Goal: Information Seeking & Learning: Check status

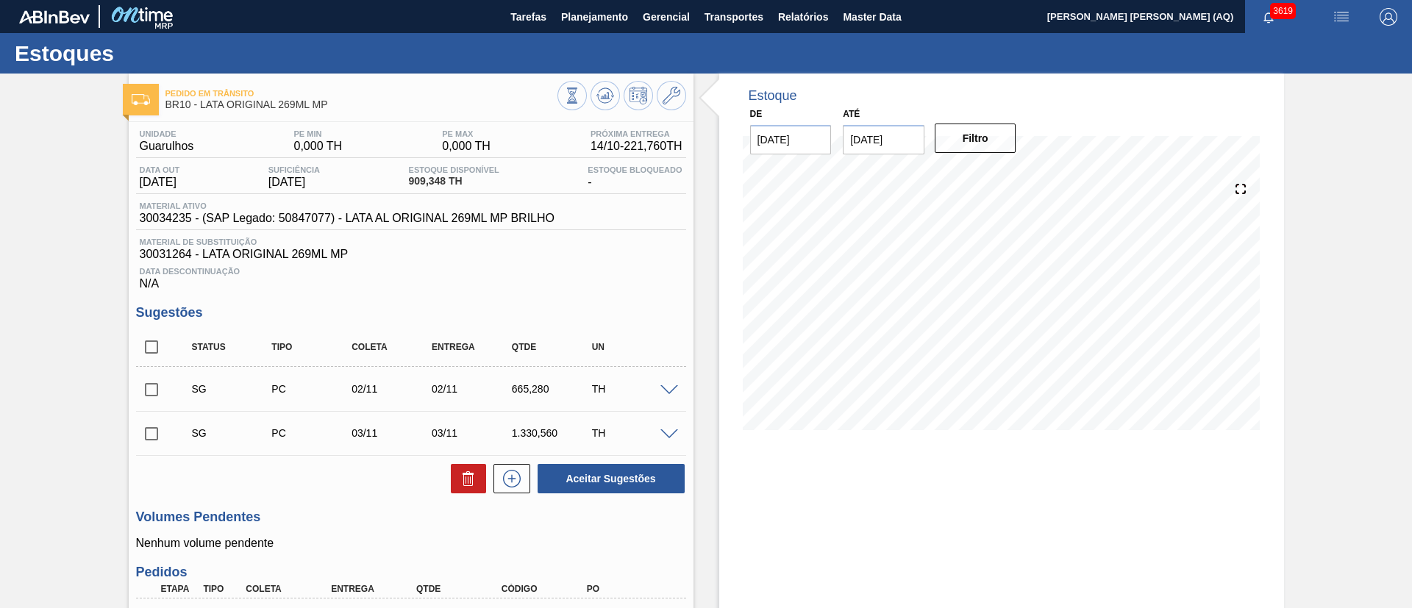
click at [576, 12] on span "Planejamento" at bounding box center [594, 17] width 67 height 18
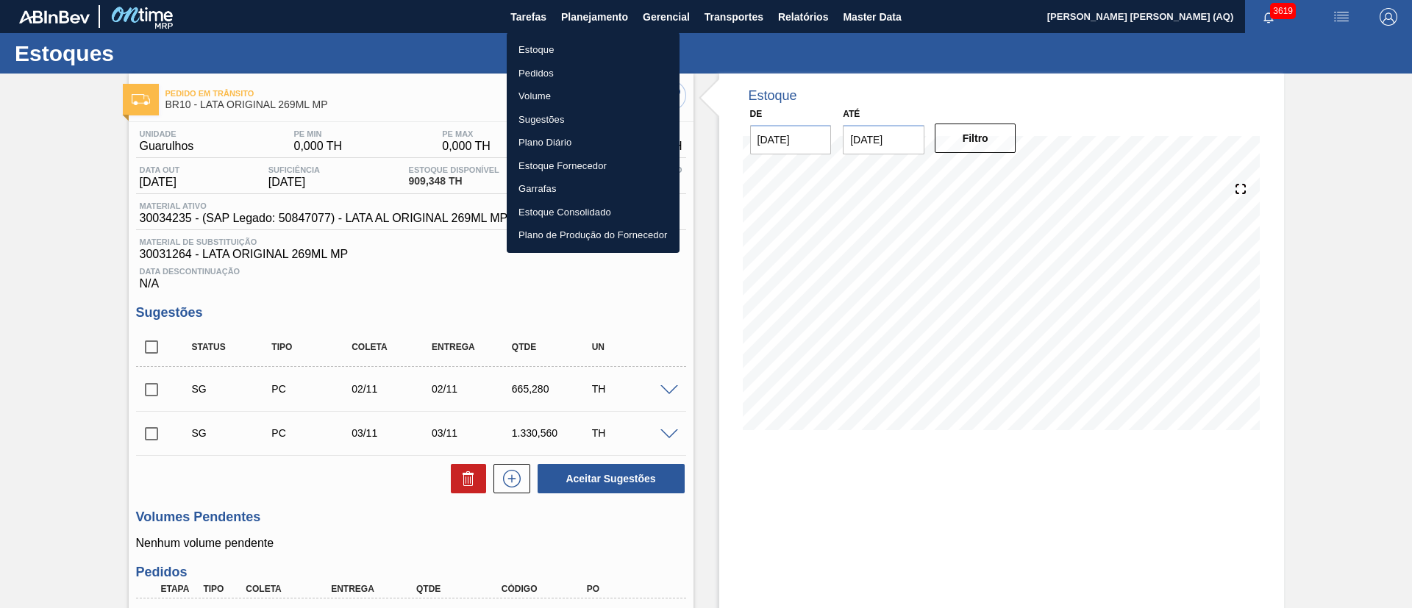
click at [562, 51] on li "Estoque" at bounding box center [593, 50] width 173 height 24
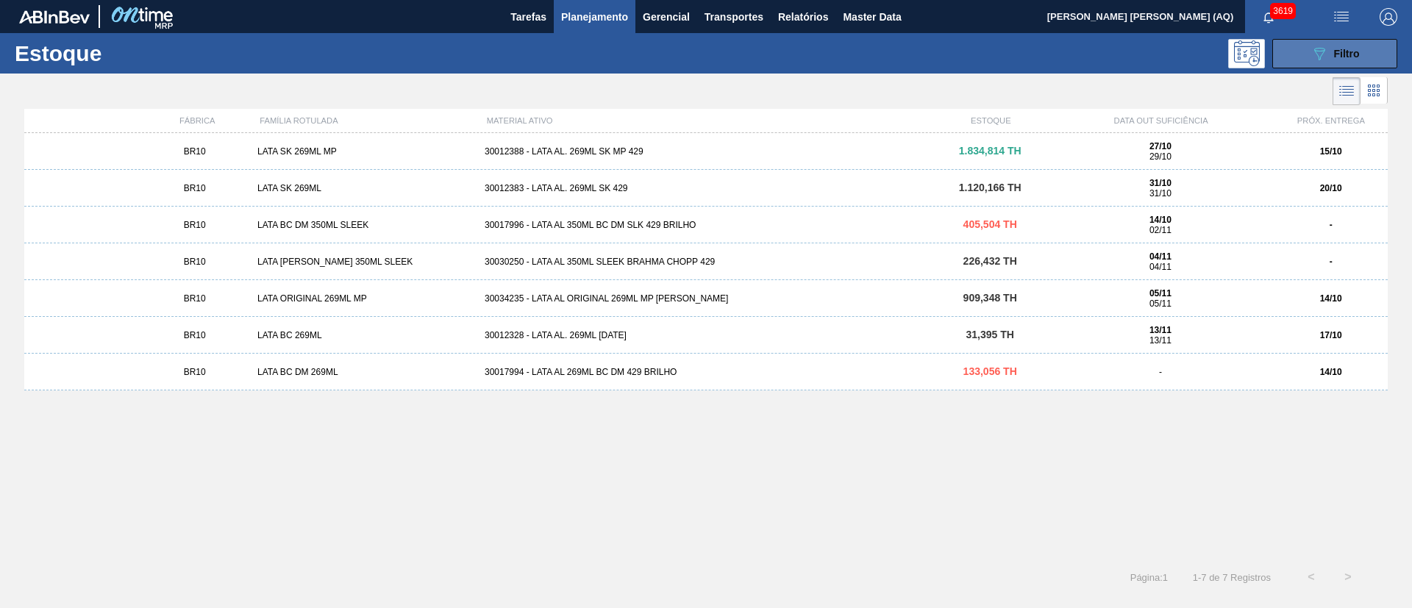
click at [1362, 56] on button "089F7B8B-B2A5-4AFE-B5C0-19BA573D28AC Filtro" at bounding box center [1334, 53] width 125 height 29
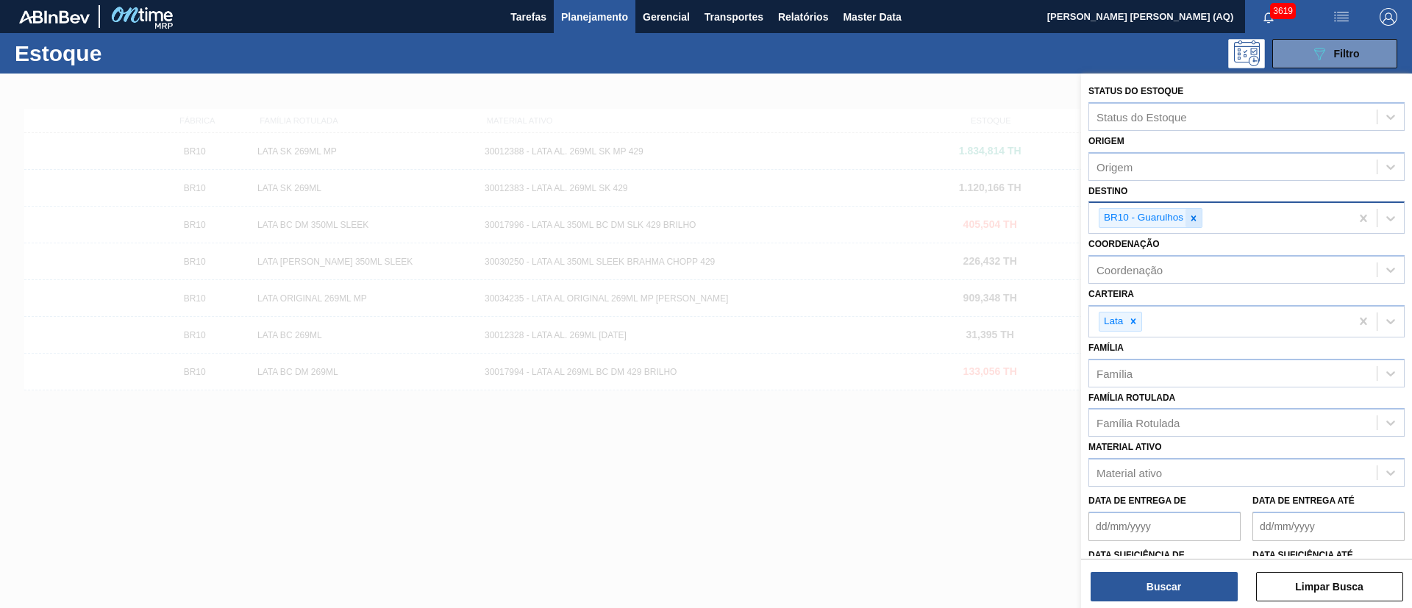
click at [1192, 215] on icon at bounding box center [1193, 217] width 5 height 5
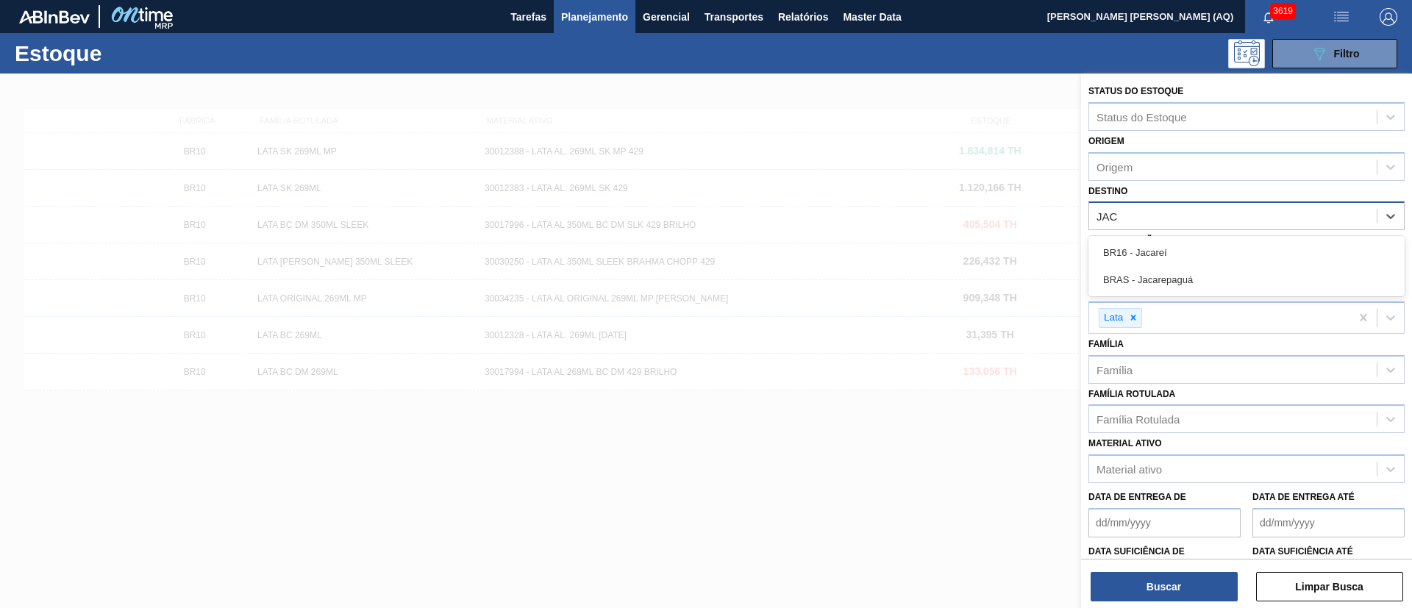
type input "JACA"
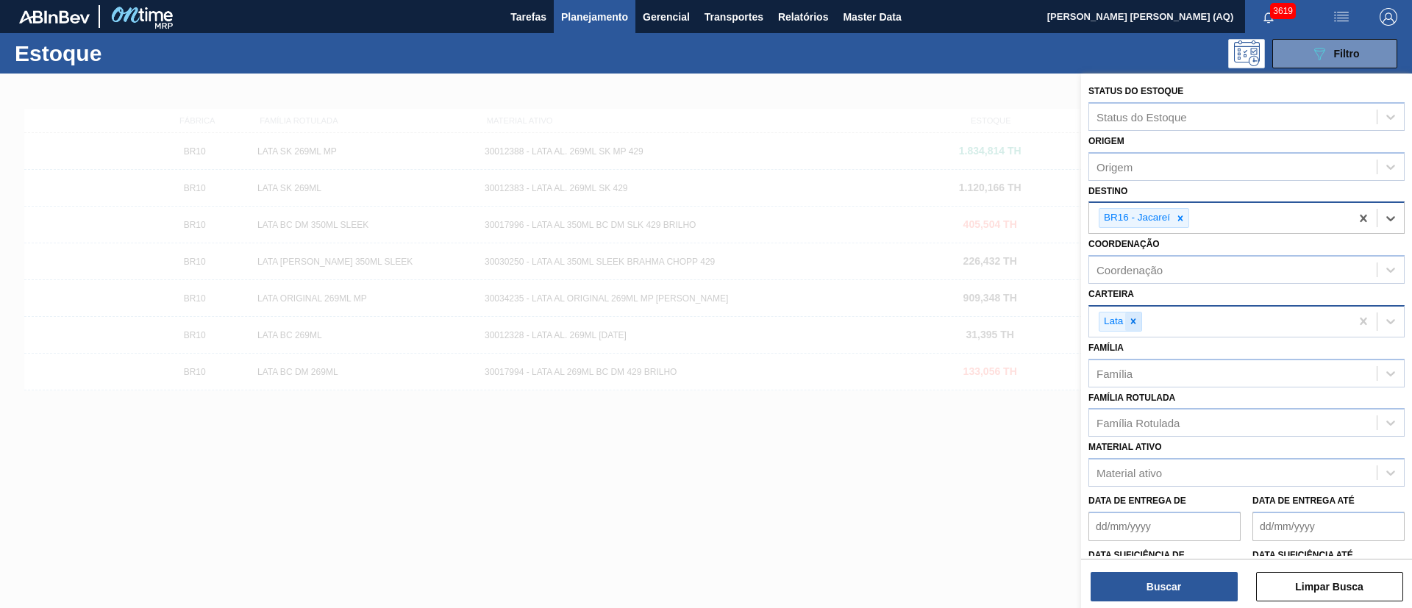
click at [1129, 320] on icon at bounding box center [1133, 321] width 10 height 10
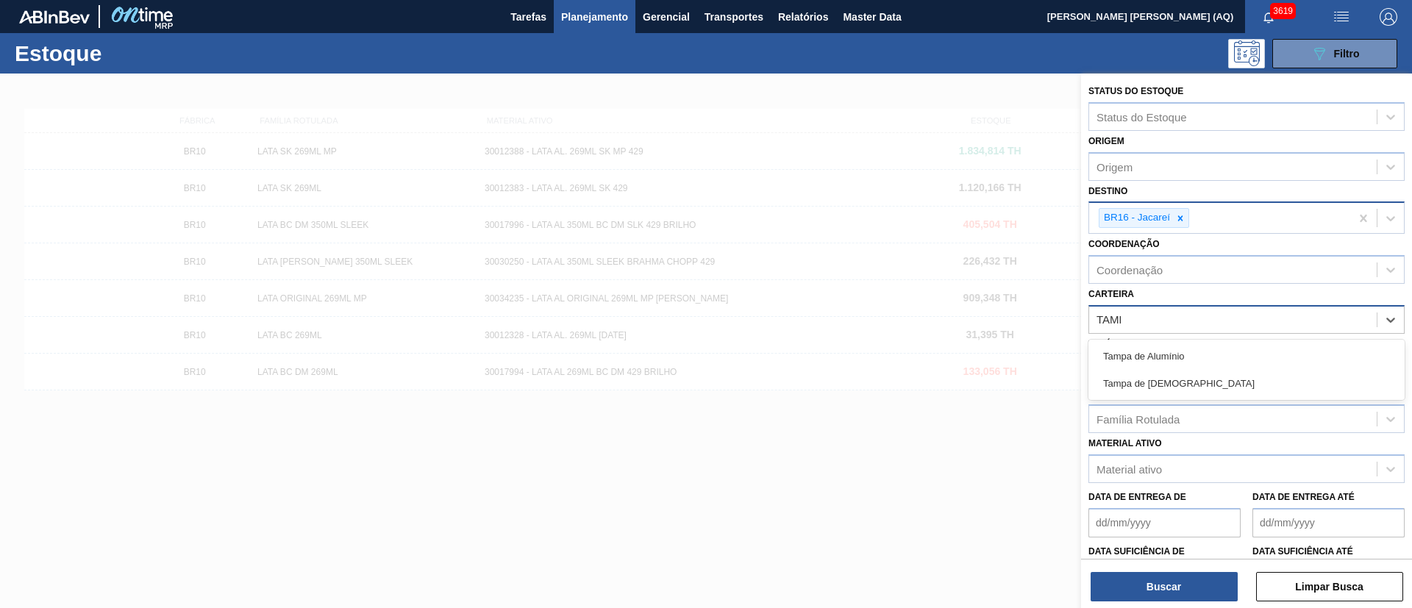
type input "[GEOGRAPHIC_DATA]"
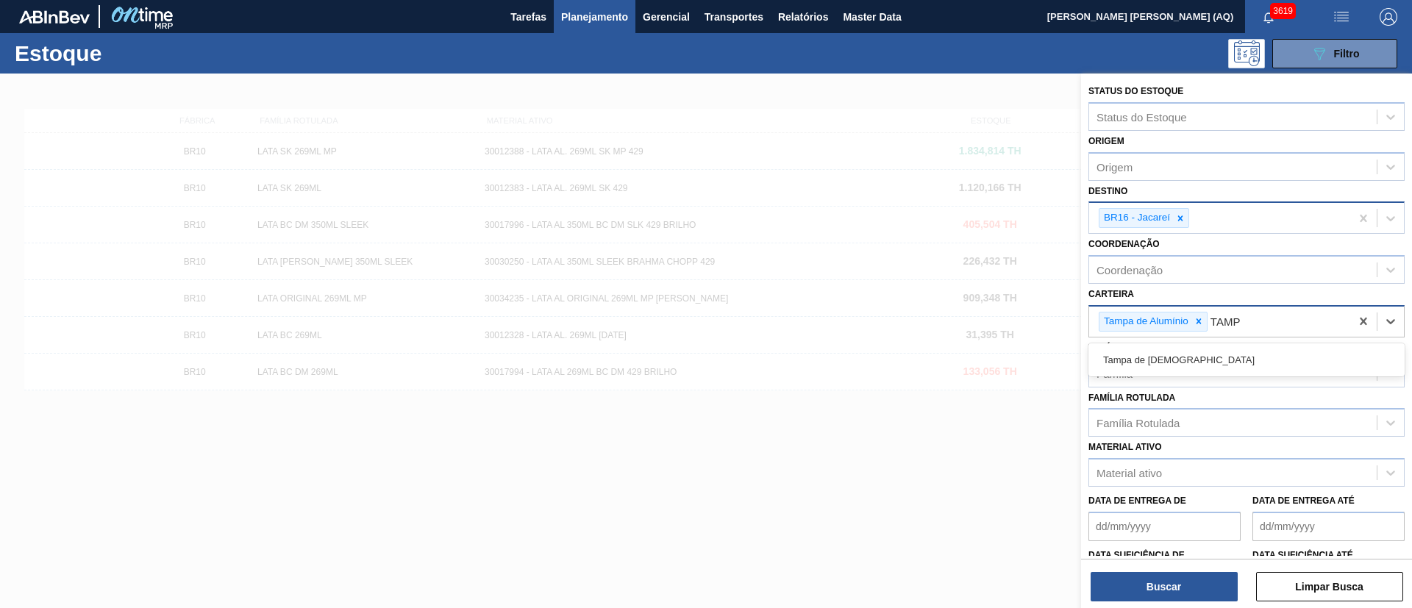
type input "[GEOGRAPHIC_DATA]"
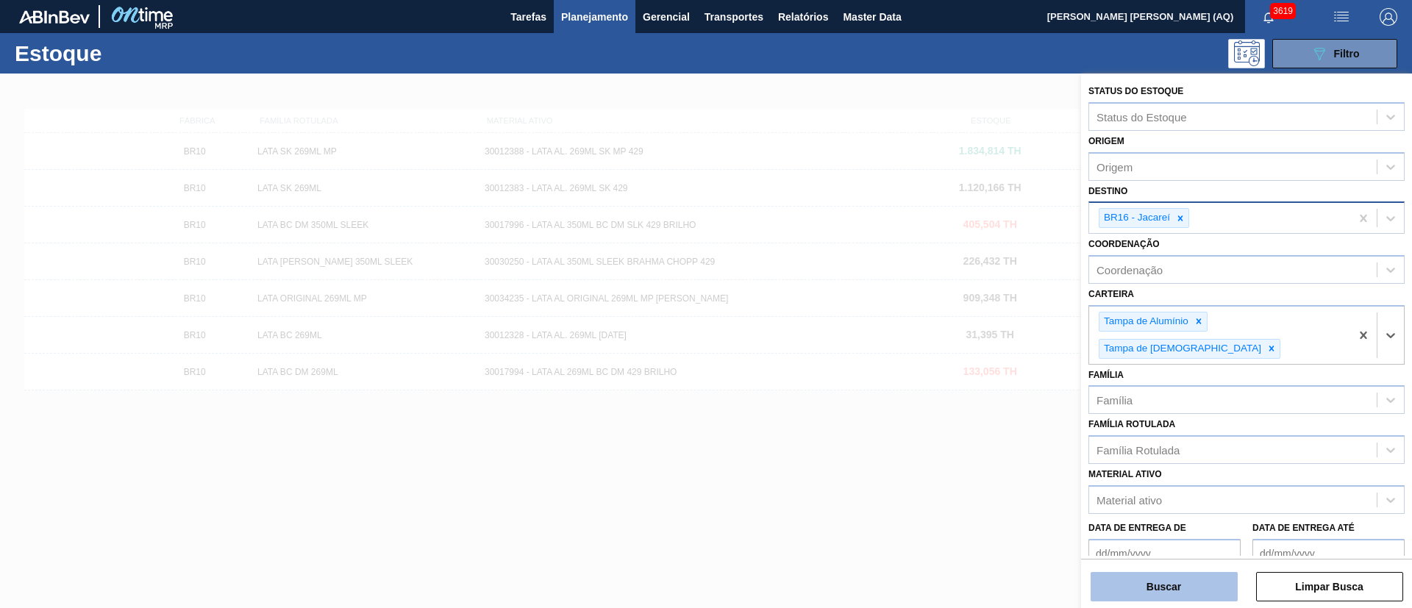
click at [1170, 581] on button "Buscar" at bounding box center [1163, 586] width 147 height 29
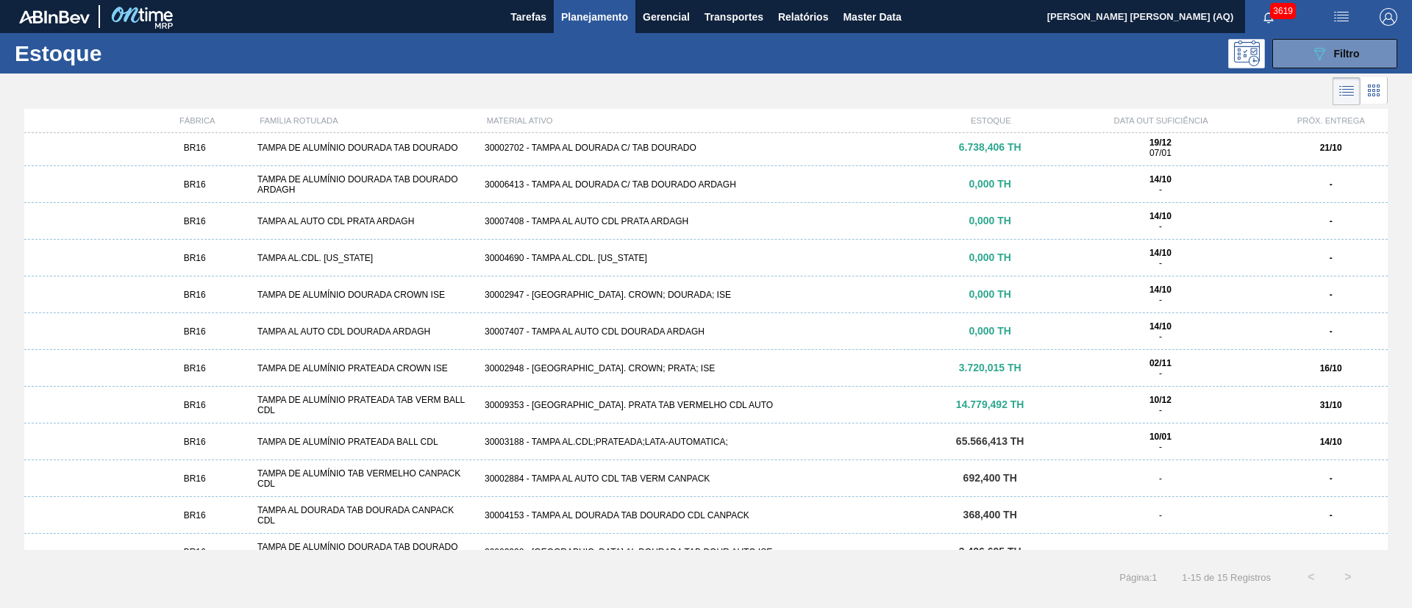
scroll to position [135, 0]
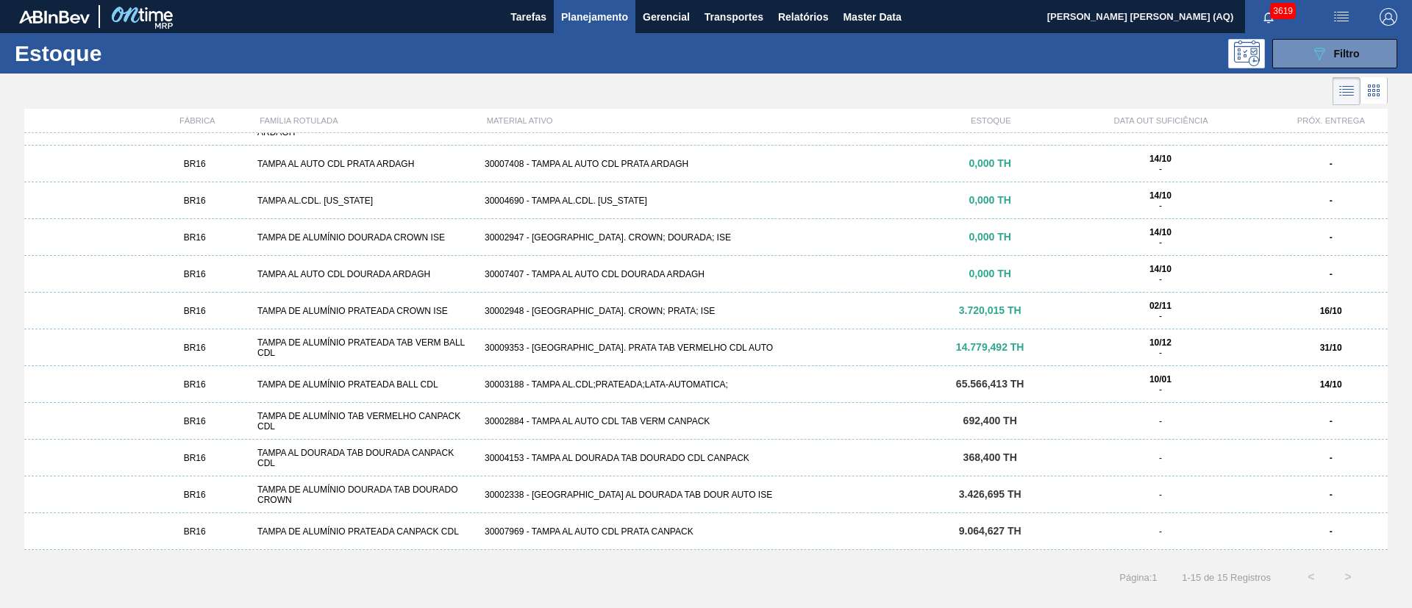
click at [692, 382] on div "30003188 - TAMPA AL.CDL;PRATEADA;LATA-AUTOMATICA;" at bounding box center [706, 384] width 454 height 10
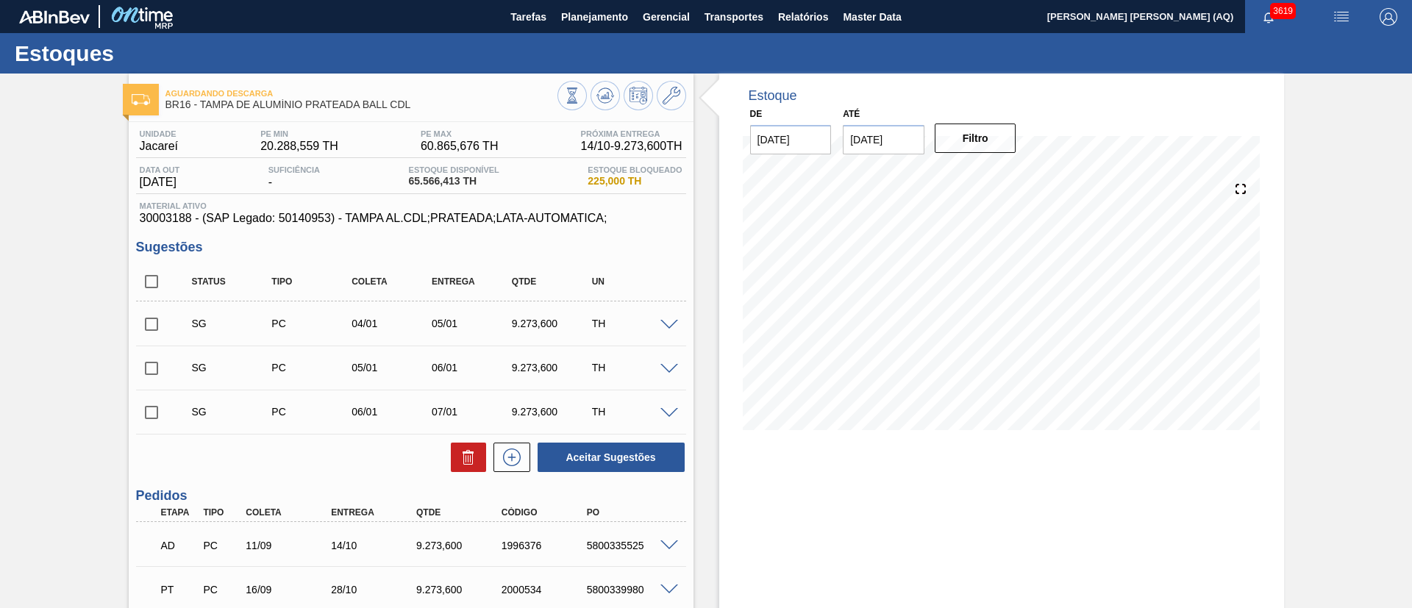
click at [912, 132] on input "[DATE]" at bounding box center [884, 139] width 82 height 29
click at [1007, 171] on button "Next Month" at bounding box center [1007, 175] width 10 height 10
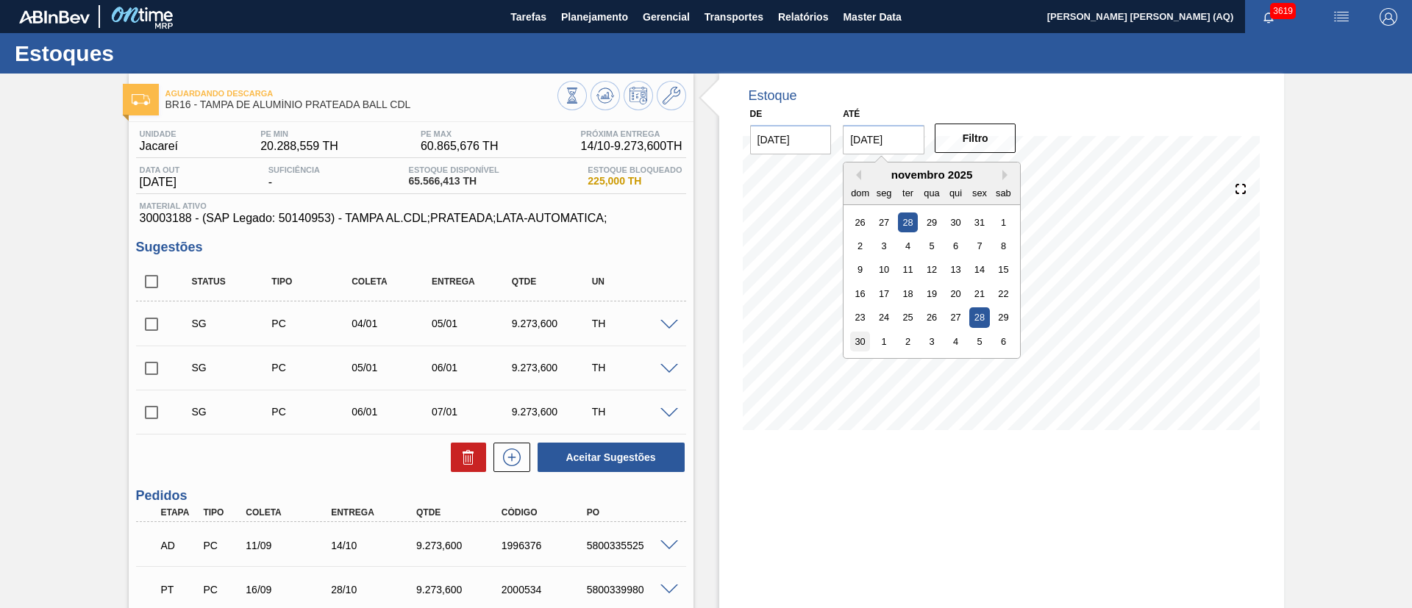
click at [851, 342] on div "30" at bounding box center [860, 342] width 20 height 20
type input "[DATE]"
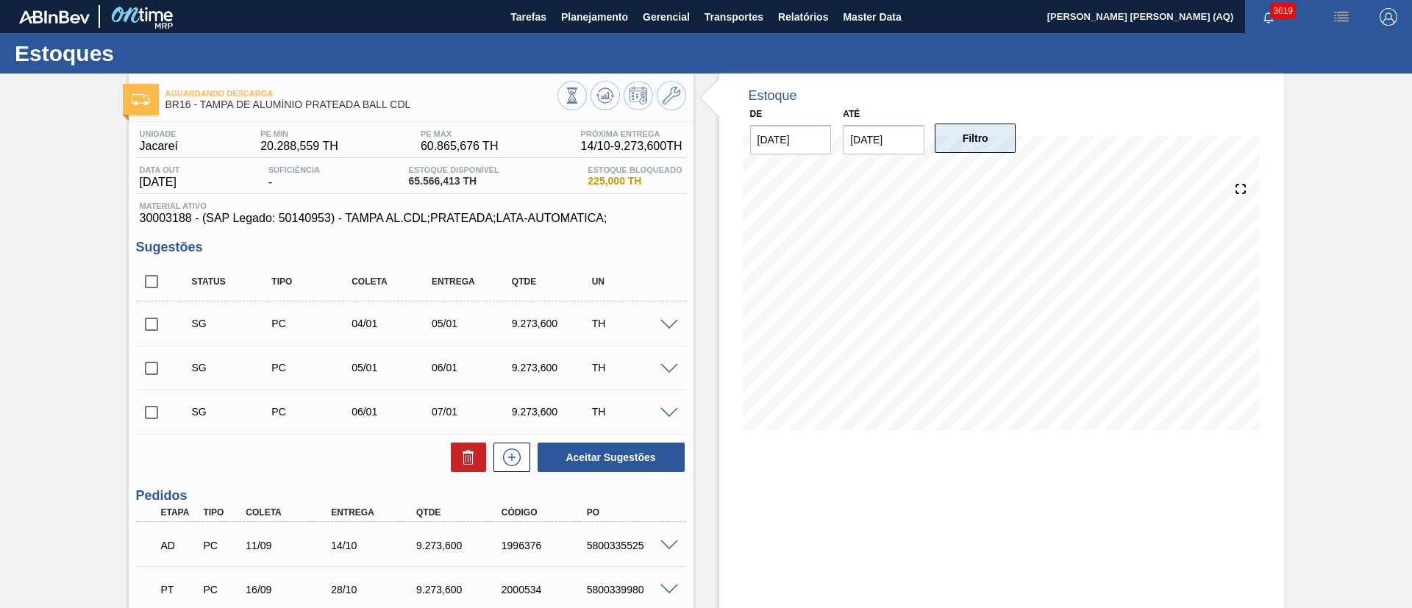
click at [957, 143] on button "Filtro" at bounding box center [975, 138] width 82 height 29
click at [667, 12] on span "Gerencial" at bounding box center [666, 17] width 47 height 18
click at [615, 11] on div at bounding box center [706, 304] width 1412 height 608
click at [610, 21] on span "Planejamento" at bounding box center [594, 17] width 67 height 18
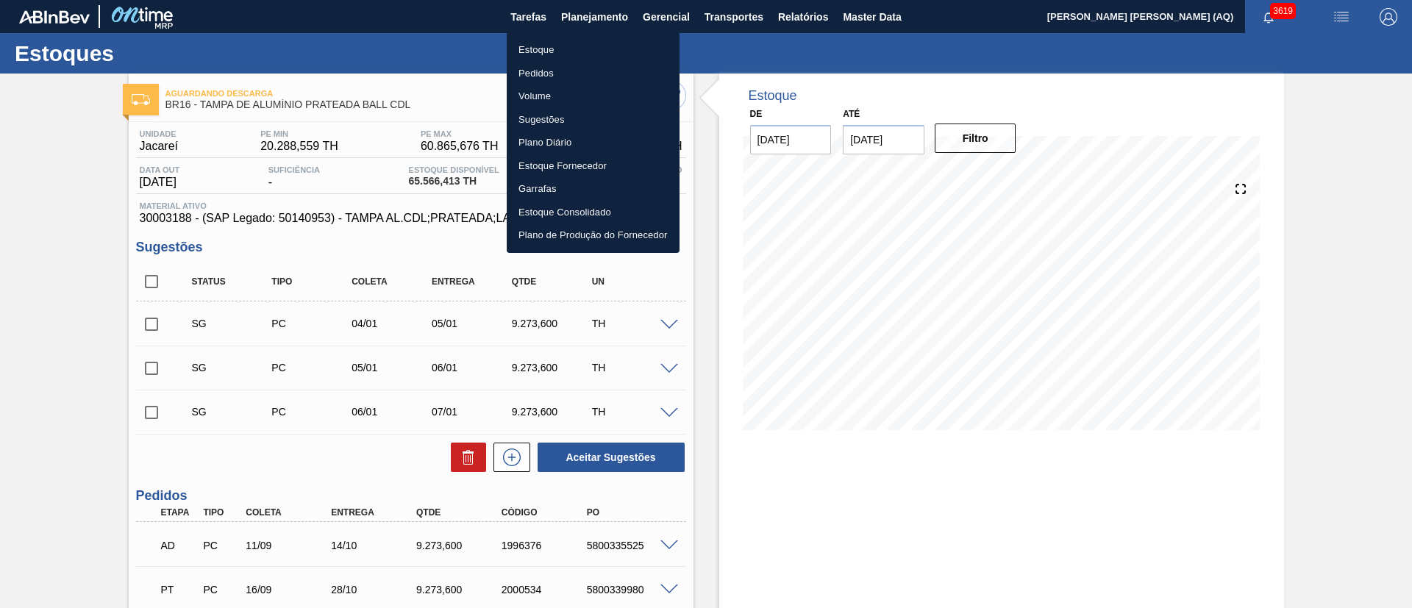
click at [554, 140] on li "Plano Diário" at bounding box center [593, 143] width 173 height 24
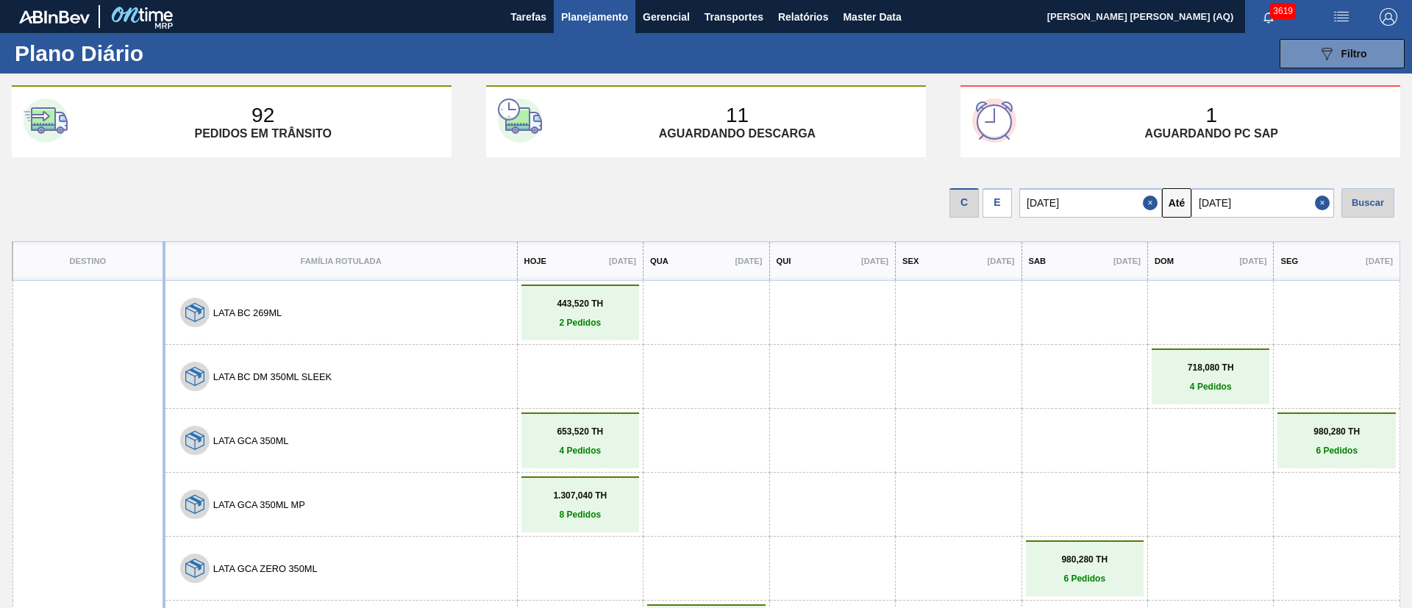
click at [1004, 204] on div "E" at bounding box center [996, 202] width 29 height 29
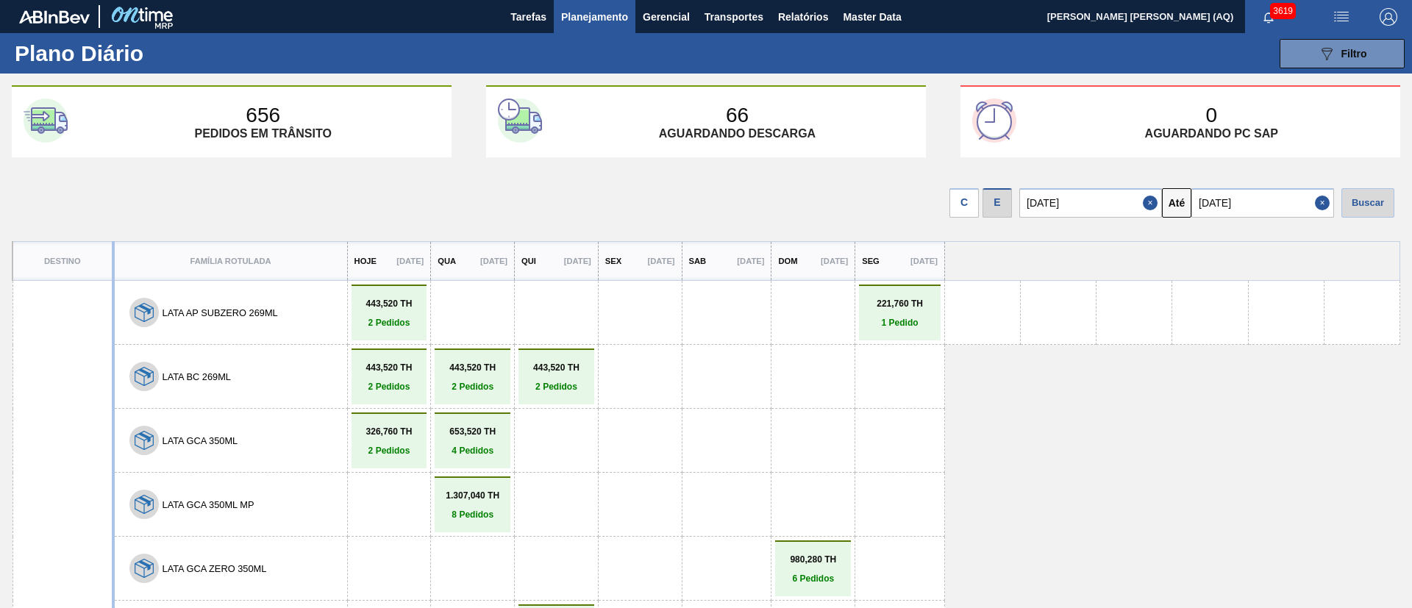
click at [614, 20] on span "Planejamento" at bounding box center [594, 17] width 67 height 18
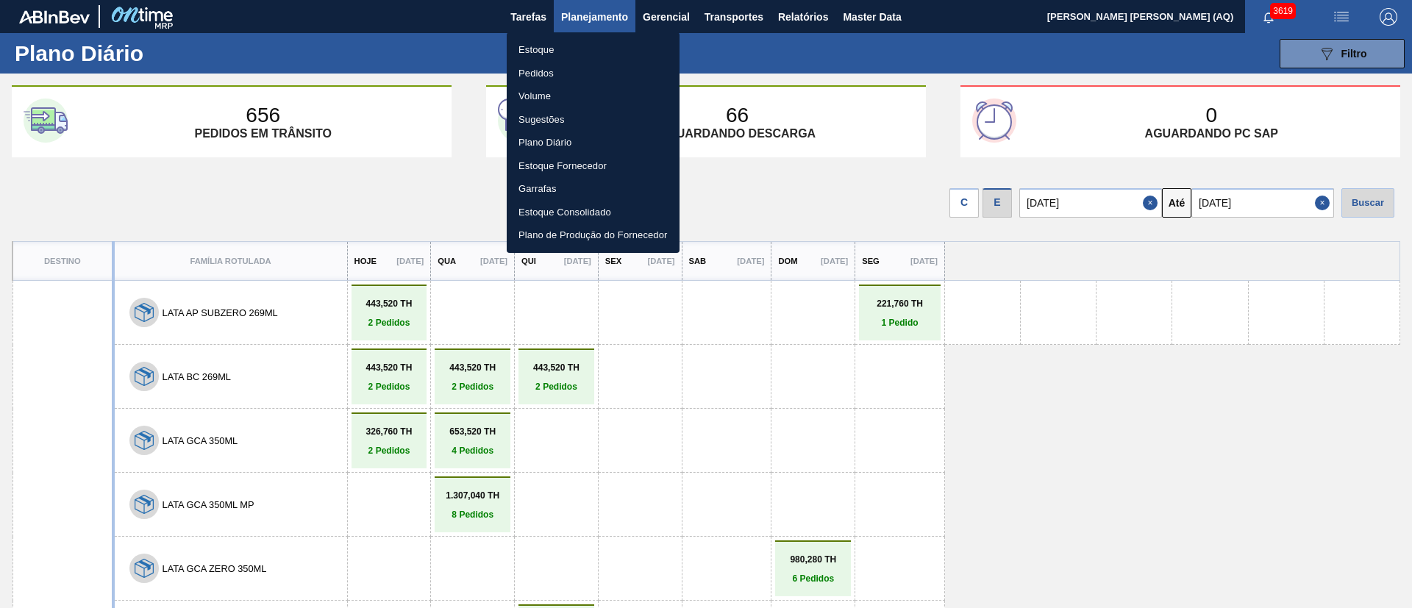
click at [1032, 385] on div at bounding box center [706, 304] width 1412 height 608
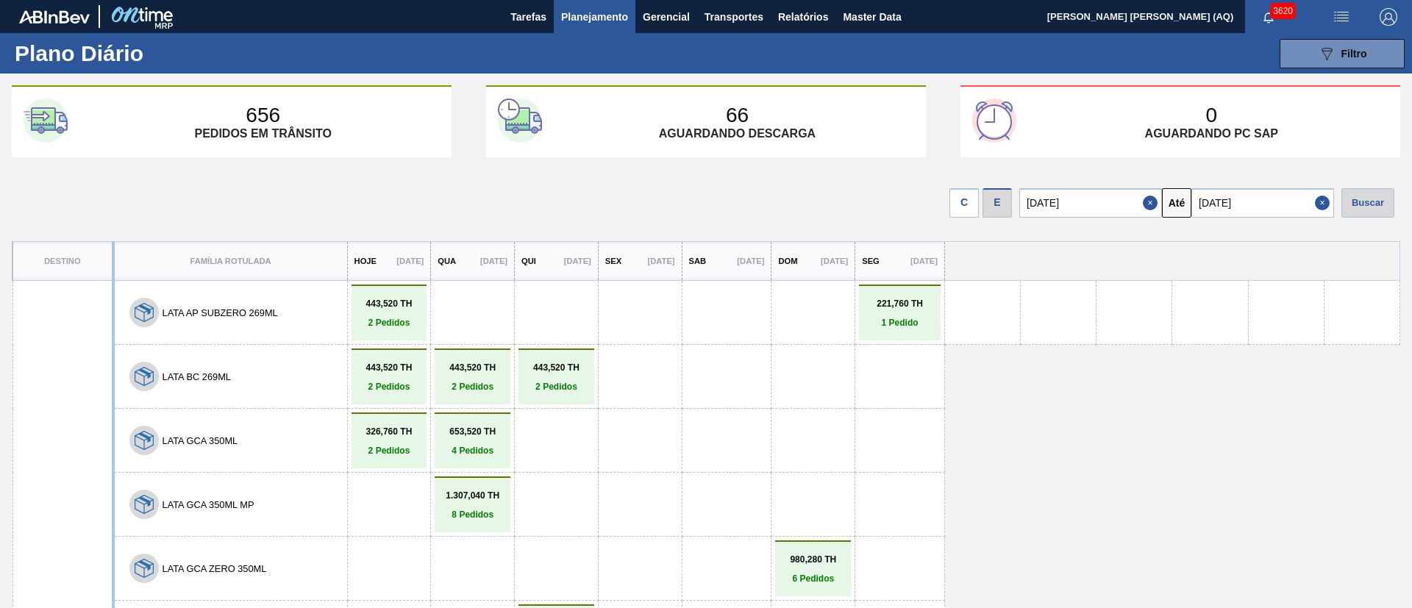
click at [573, 21] on span "Planejamento" at bounding box center [594, 17] width 67 height 18
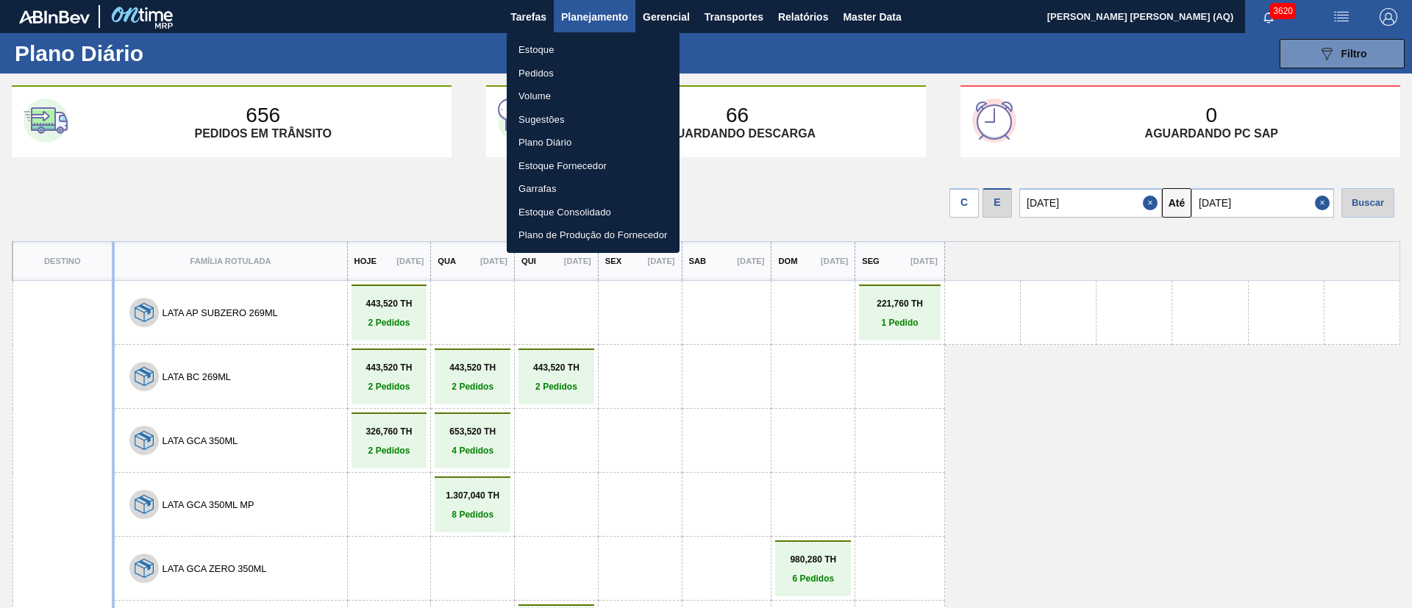
click at [546, 51] on li "Estoque" at bounding box center [593, 50] width 173 height 24
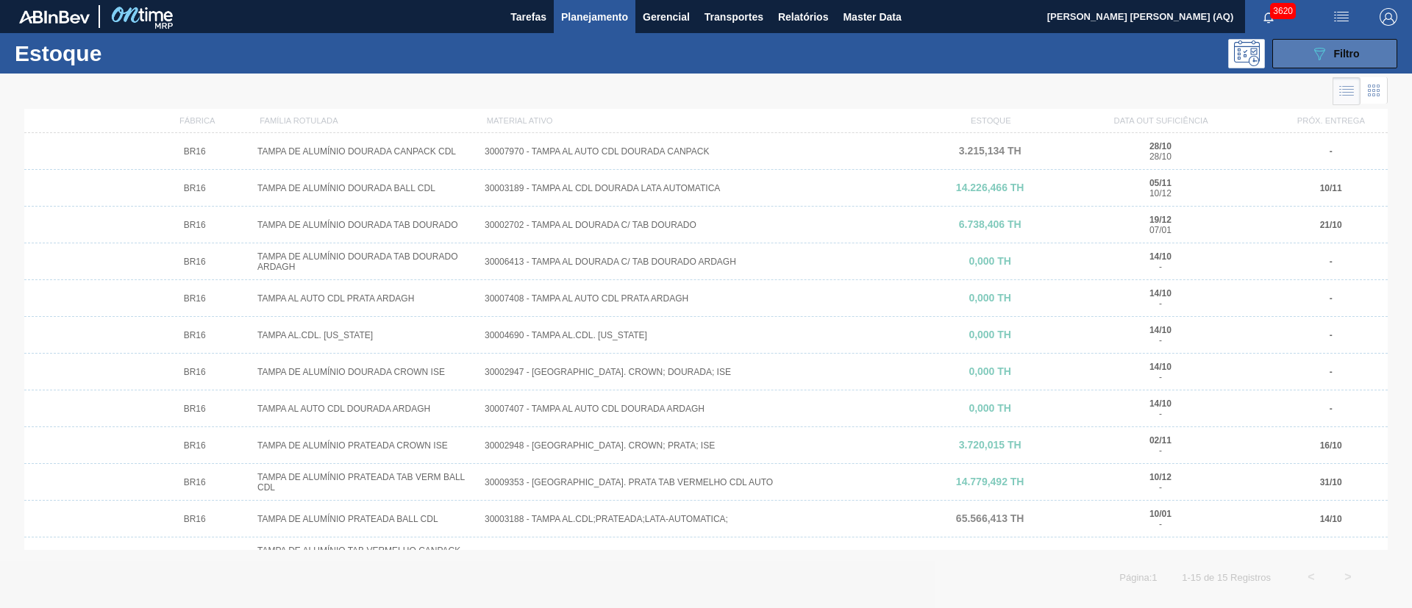
drag, startPoint x: 1326, startPoint y: 55, endPoint x: 1309, endPoint y: 60, distance: 18.2
click at [1324, 53] on icon "089F7B8B-B2A5-4AFE-B5C0-19BA573D28AC" at bounding box center [1319, 54] width 18 height 18
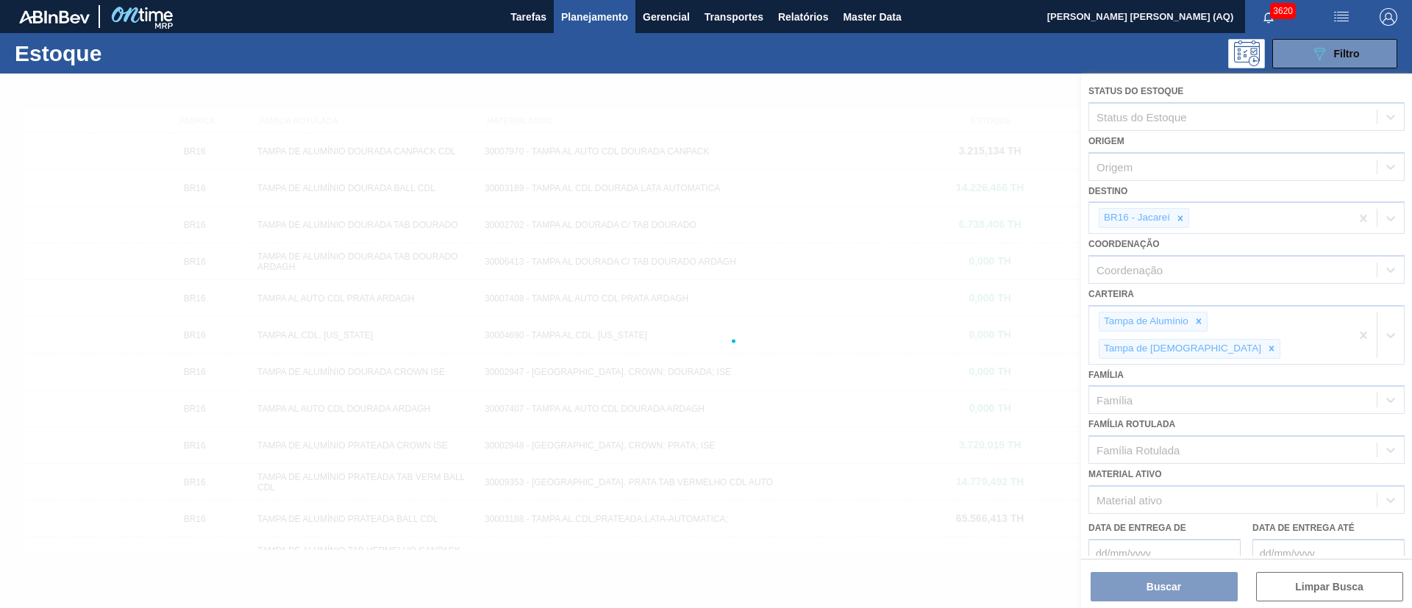
click at [1181, 218] on div at bounding box center [706, 341] width 1412 height 535
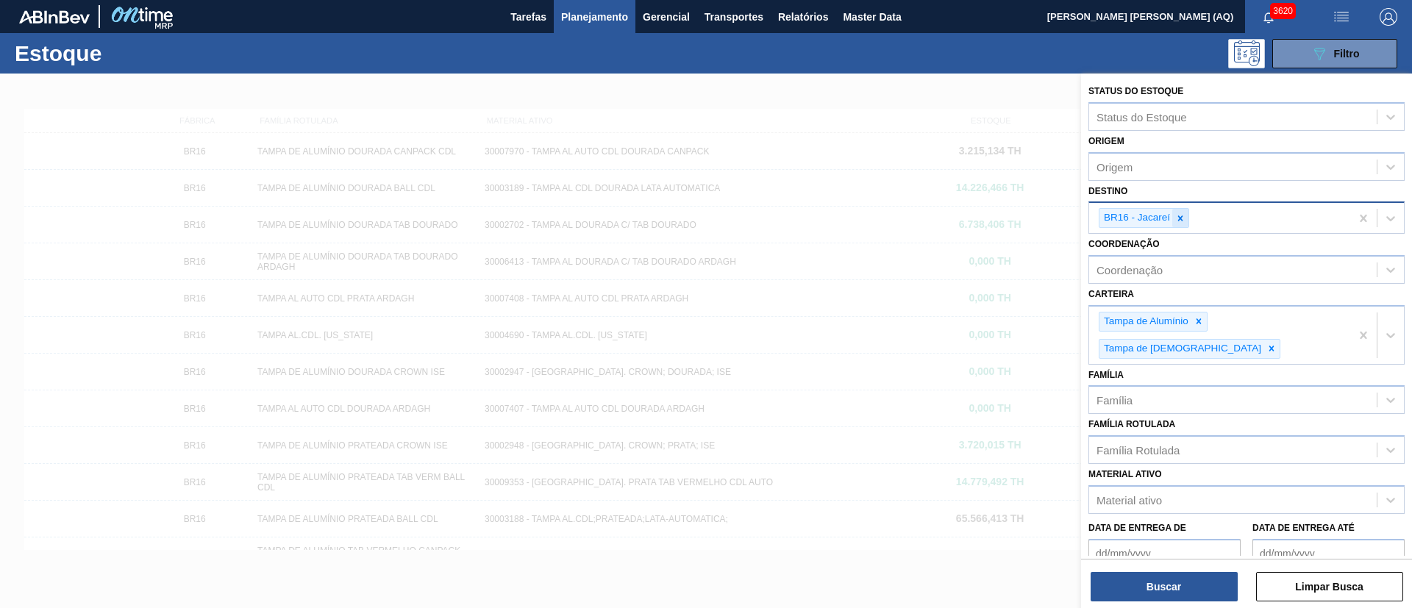
click at [1178, 213] on icon at bounding box center [1180, 218] width 10 height 10
type input "a"
type input "cuia"
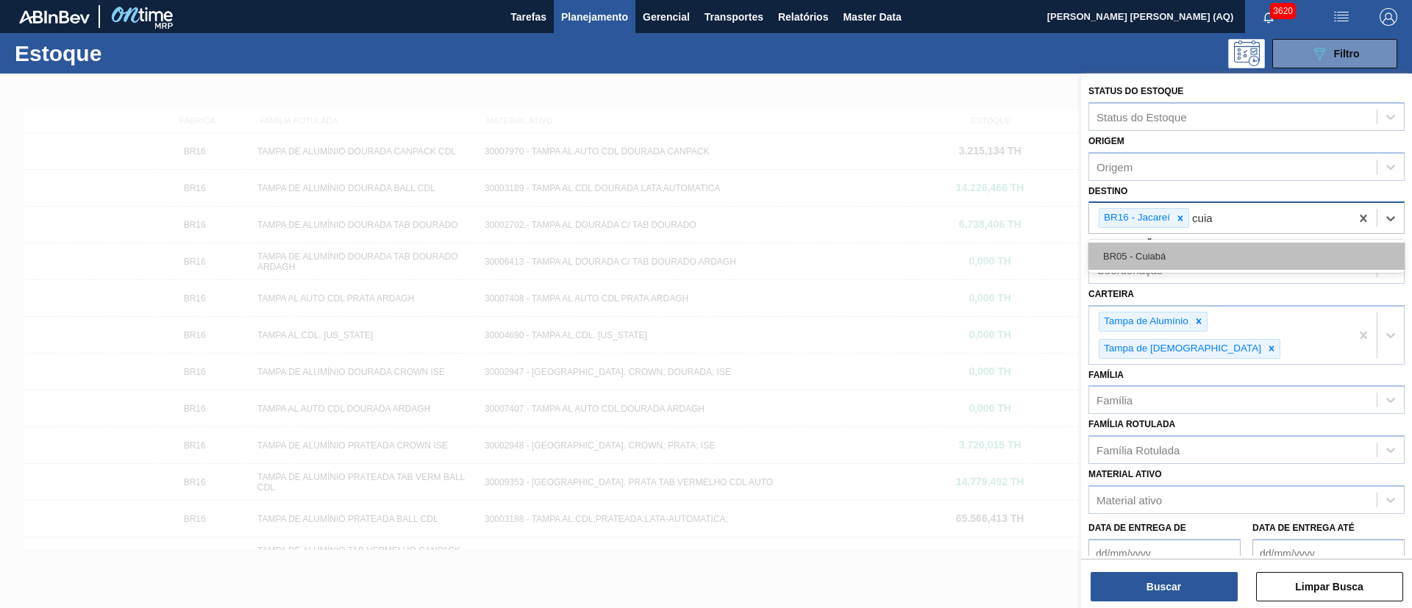
click at [1181, 267] on div "BR05 - Cuiabá" at bounding box center [1246, 256] width 316 height 27
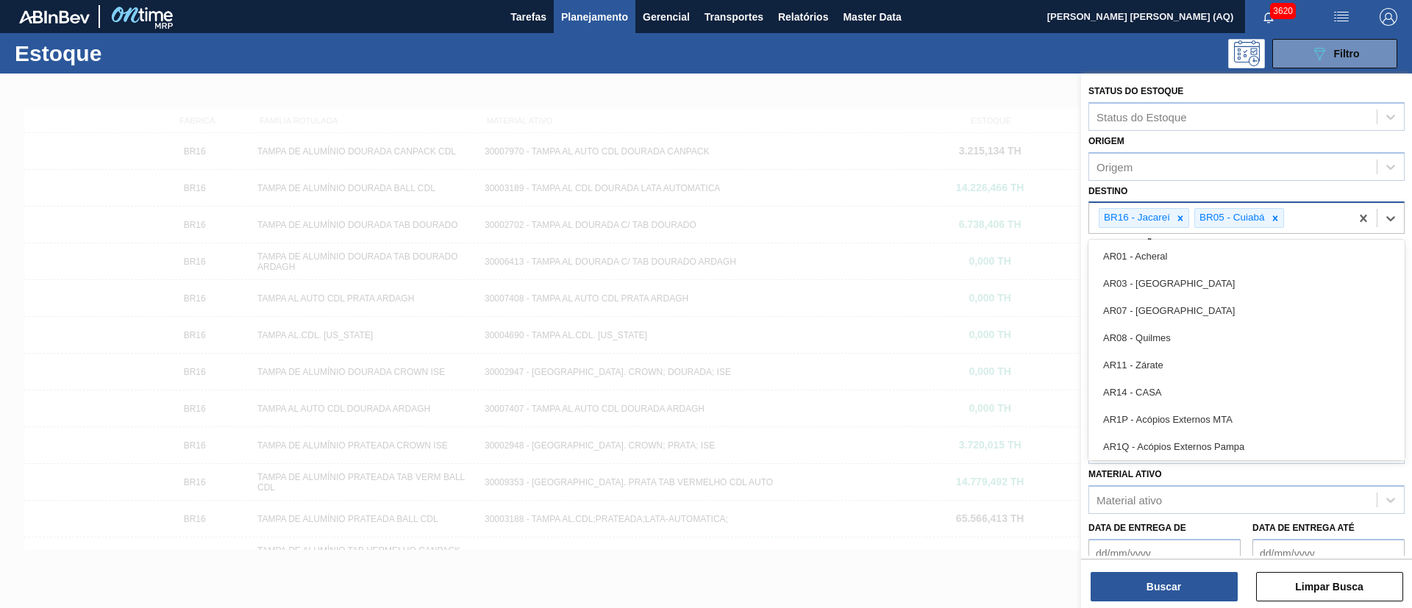
click at [1178, 229] on div "BR16 - Jacareí BR05 - Cuiabá" at bounding box center [1219, 218] width 261 height 30
click at [1178, 221] on icon at bounding box center [1180, 218] width 10 height 10
click at [1127, 518] on div "Data de Entrega de" at bounding box center [1164, 543] width 152 height 51
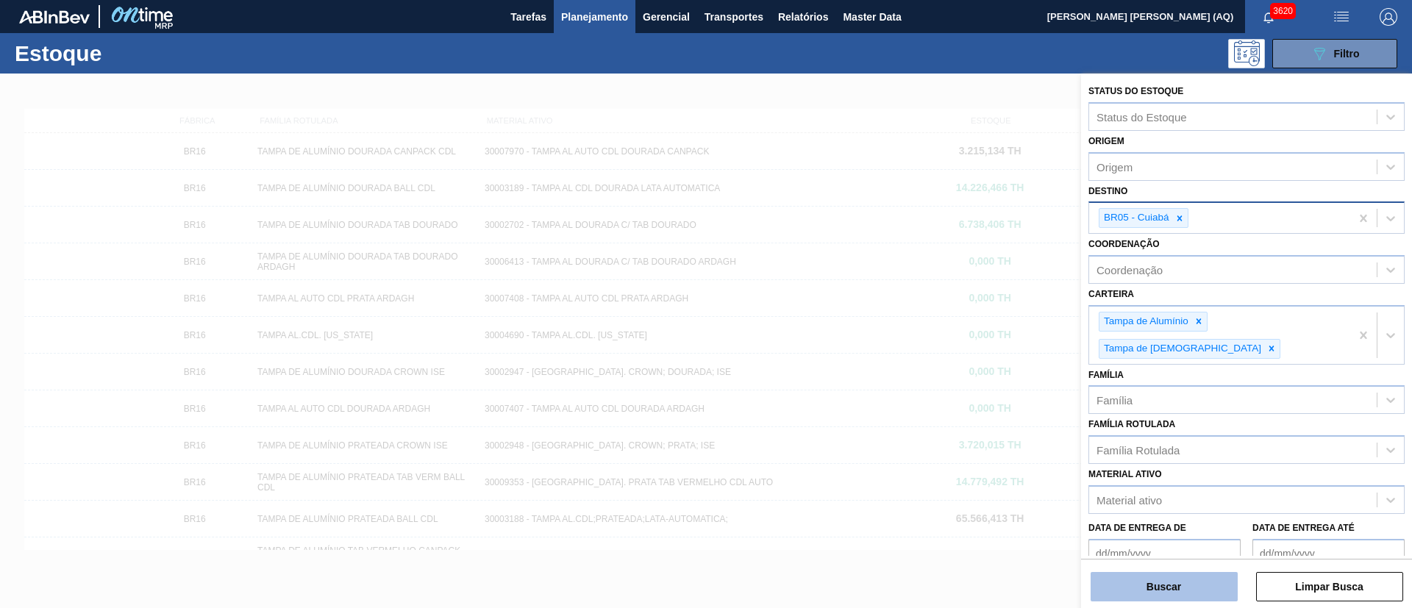
click at [1221, 579] on button "Buscar" at bounding box center [1163, 586] width 147 height 29
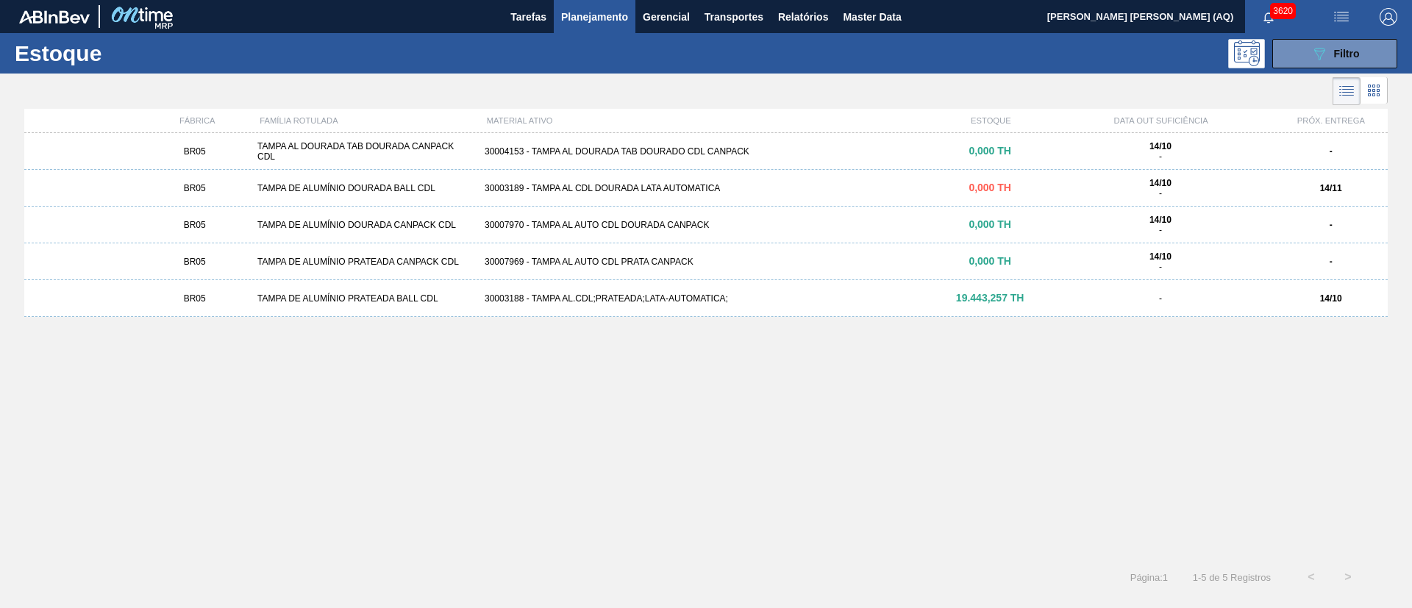
click at [733, 300] on div "30003188 - TAMPA AL.CDL;PRATEADA;LATA-AUTOMATICA;" at bounding box center [706, 298] width 454 height 10
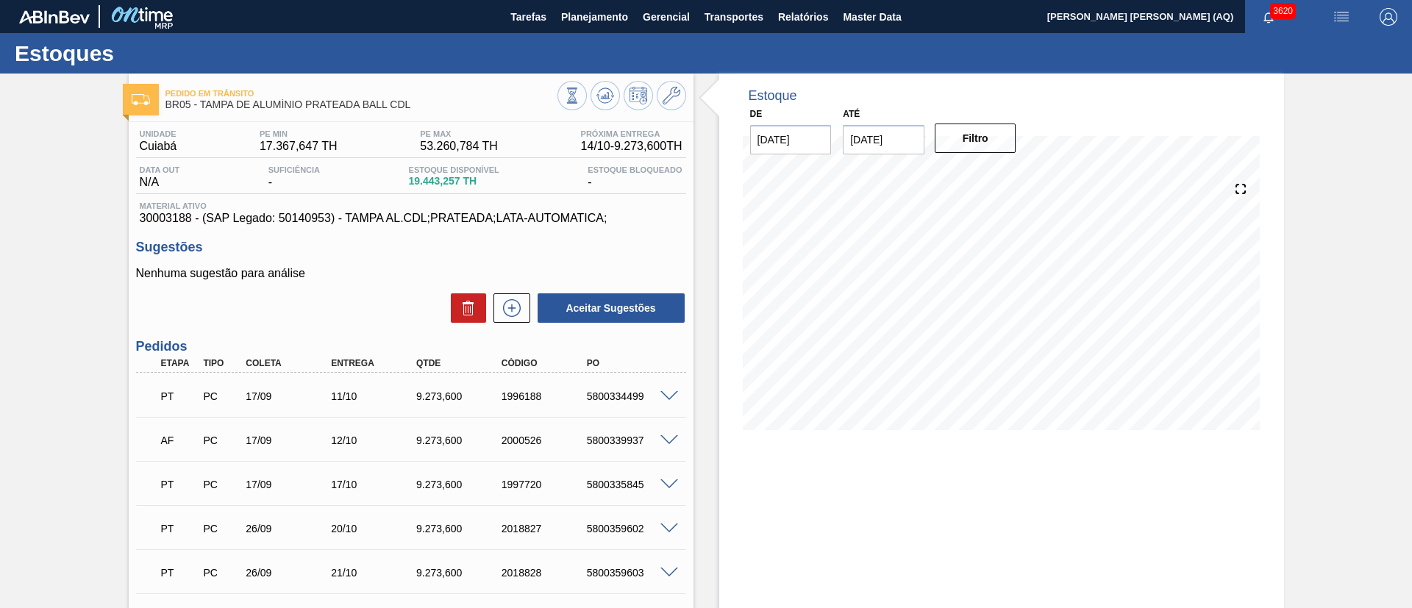
click at [588, 10] on span "Planejamento" at bounding box center [594, 17] width 67 height 18
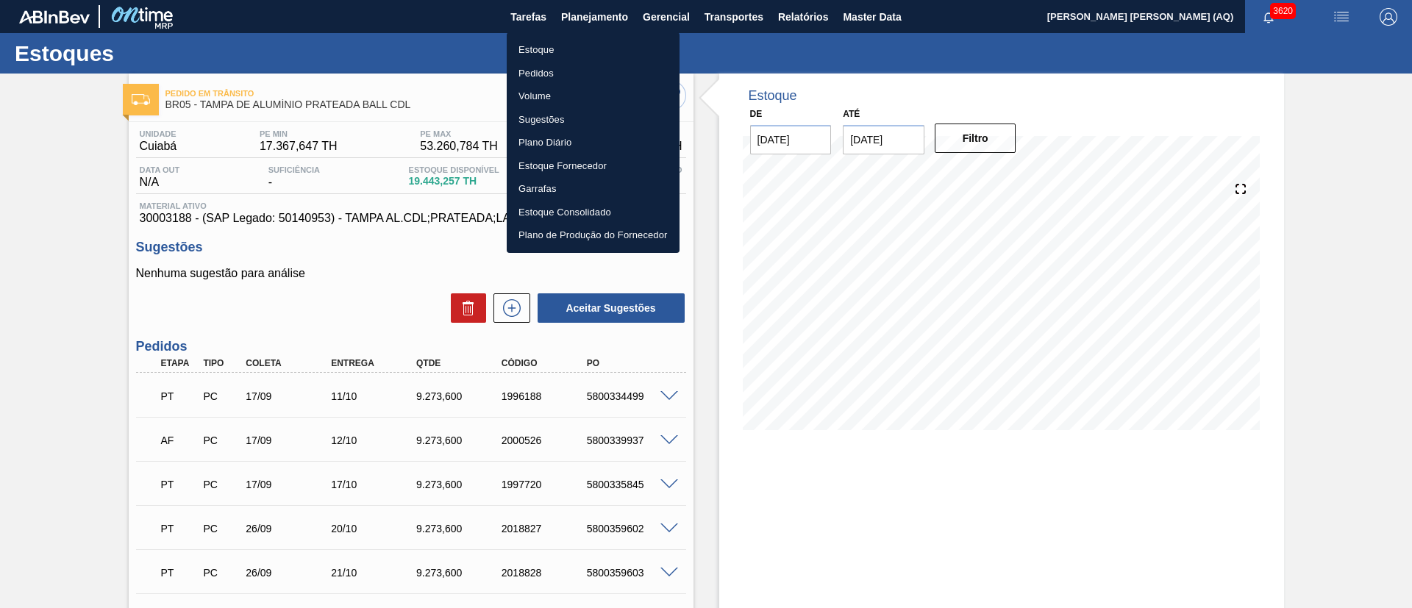
click at [548, 50] on li "Estoque" at bounding box center [593, 50] width 173 height 24
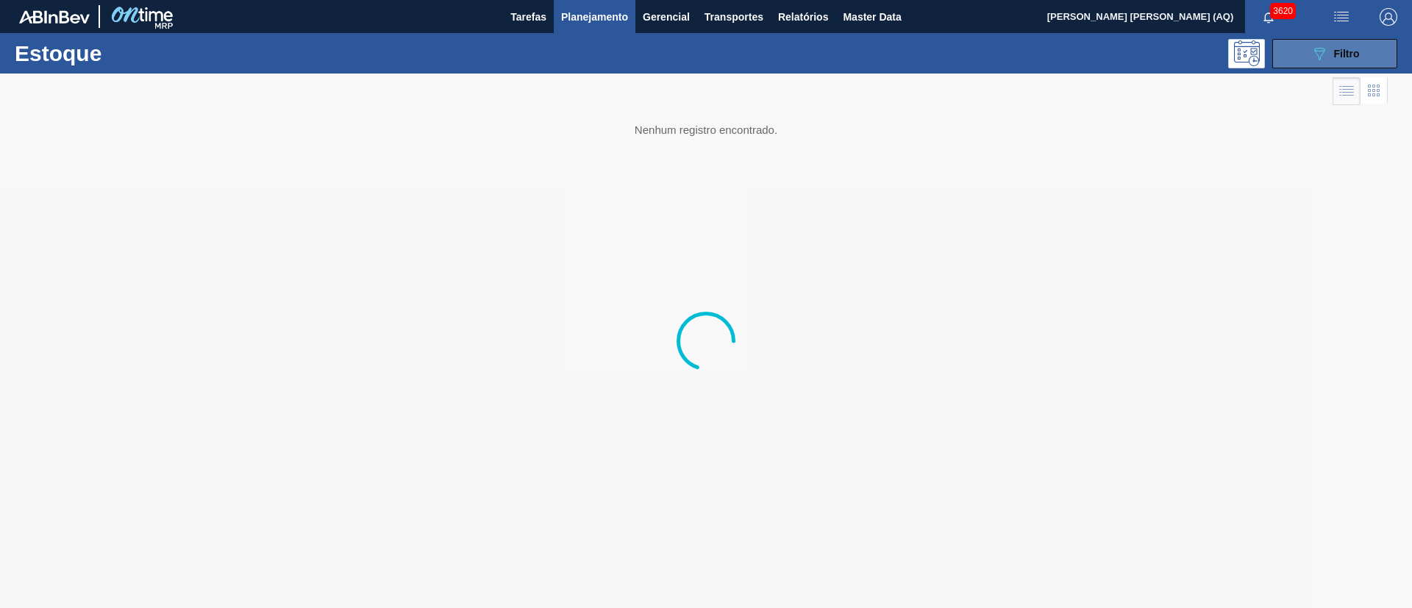
click at [1307, 45] on button "089F7B8B-B2A5-4AFE-B5C0-19BA573D28AC Filtro" at bounding box center [1334, 53] width 125 height 29
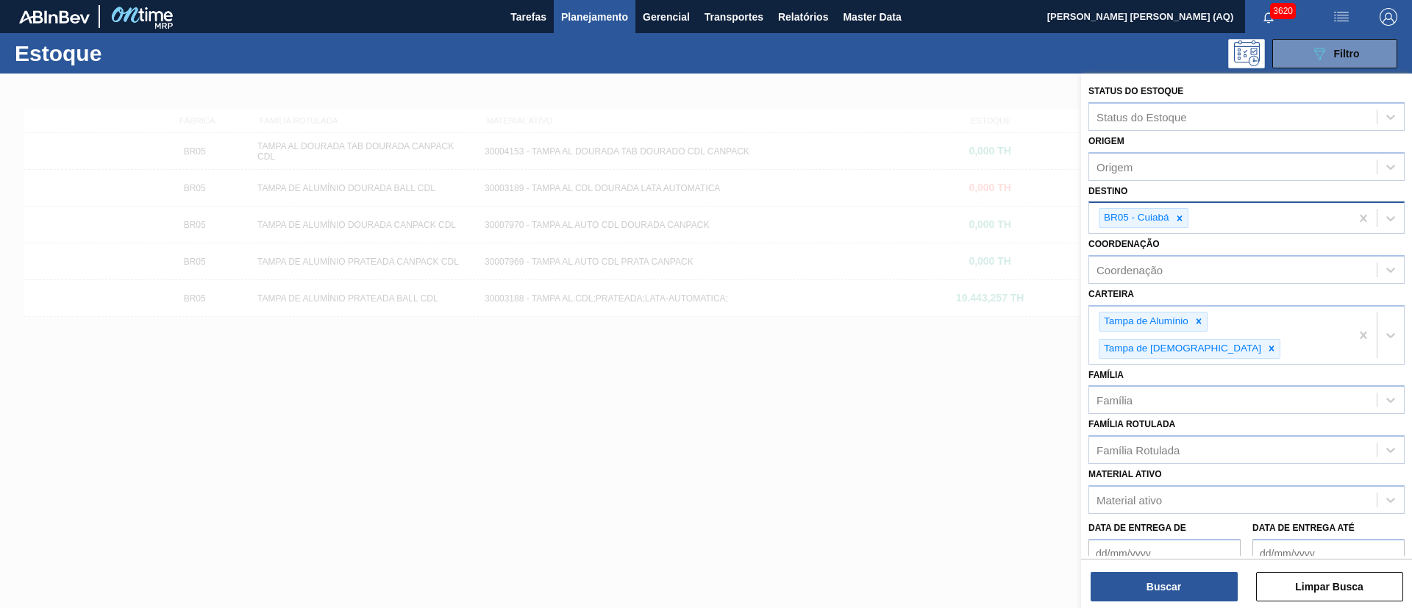
click at [1185, 220] on div at bounding box center [1179, 218] width 16 height 18
click at [1178, 211] on div "Destino" at bounding box center [1232, 216] width 287 height 21
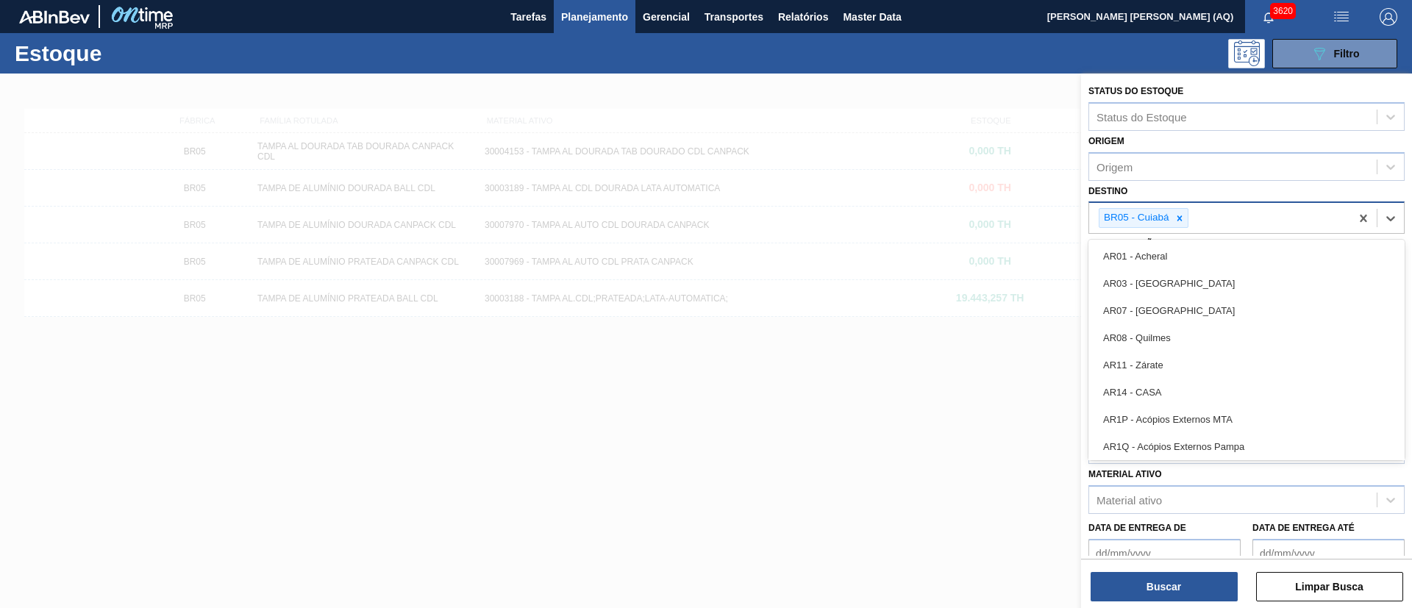
click at [1178, 211] on div at bounding box center [1179, 218] width 16 height 18
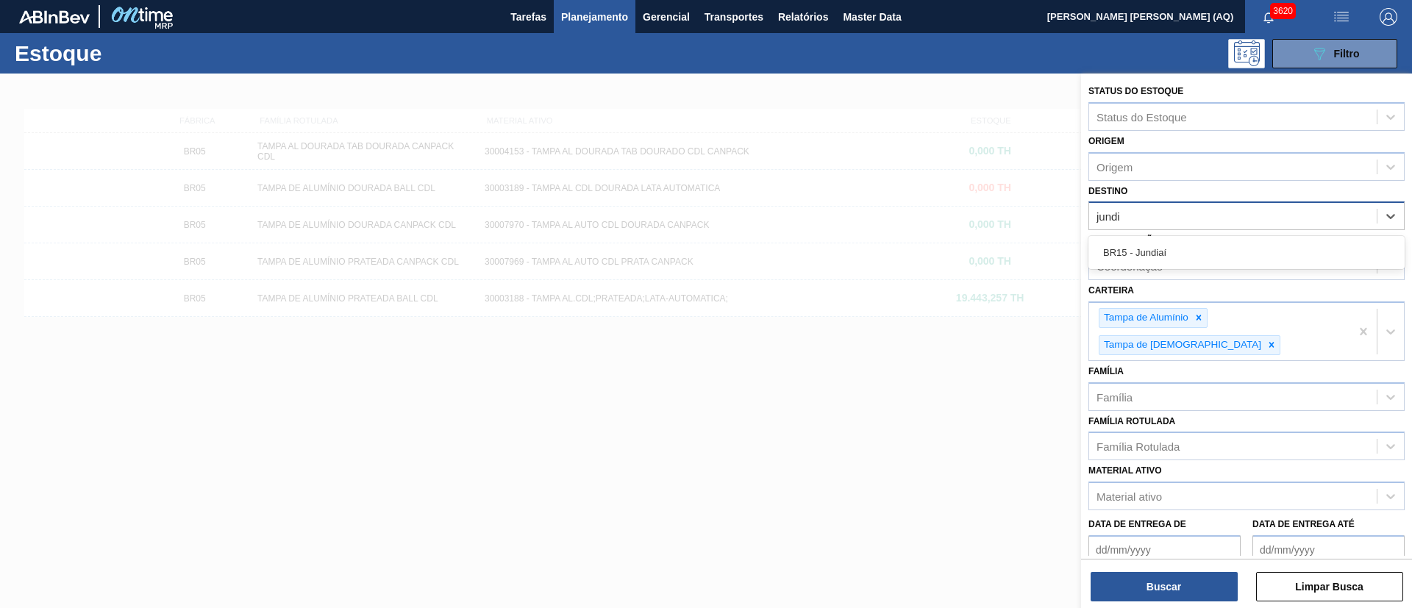
type input "jundia"
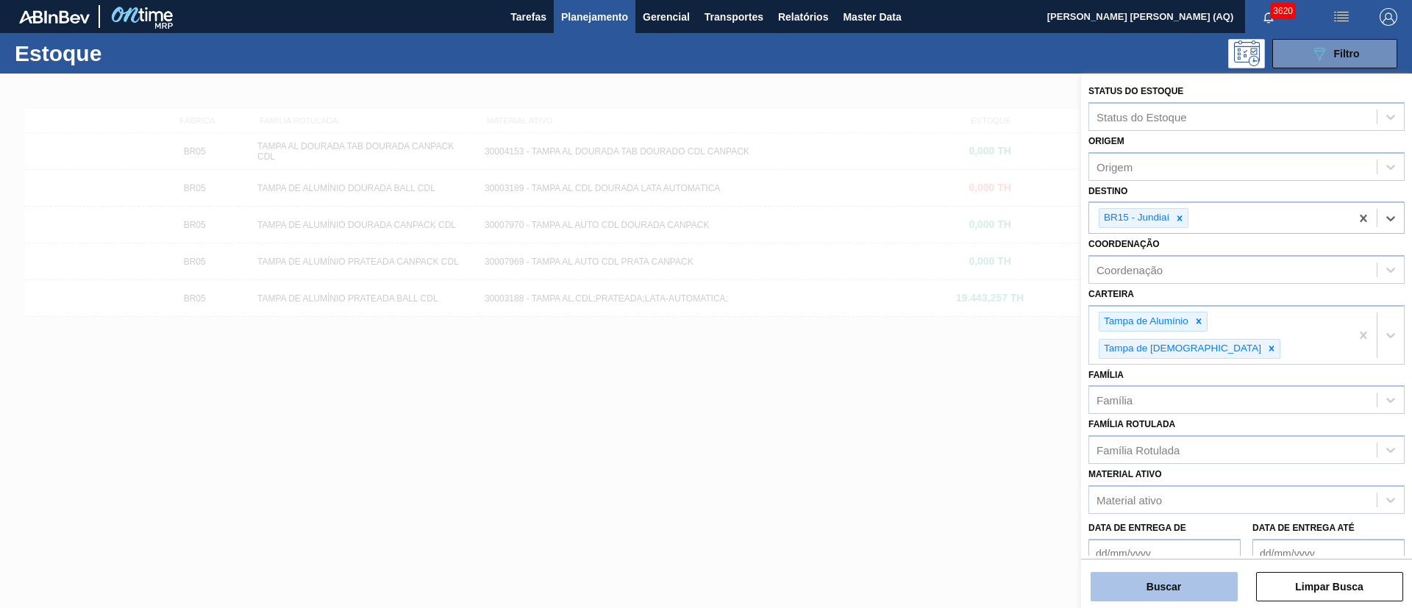
click at [1135, 595] on button "Buscar" at bounding box center [1163, 586] width 147 height 29
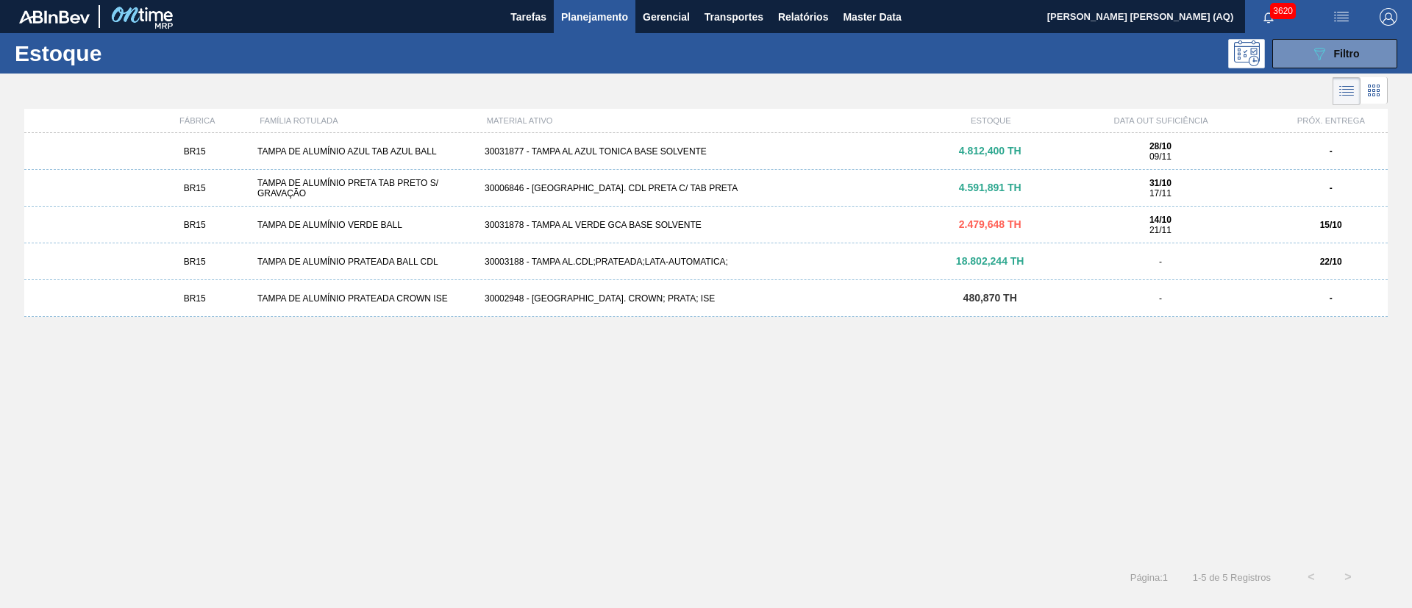
click at [439, 227] on div "TAMPA DE ALUMÍNIO VERDE BALL" at bounding box center [364, 225] width 227 height 10
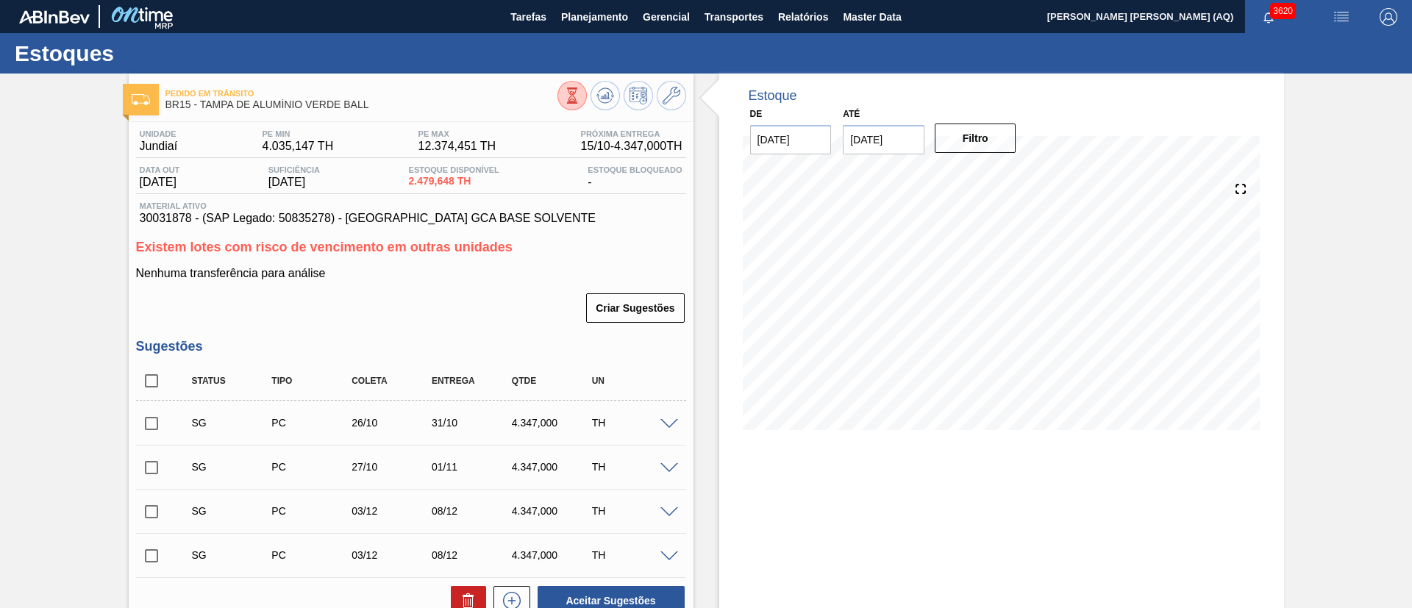
click at [156, 377] on input "checkbox" at bounding box center [151, 380] width 31 height 31
checkbox input "true"
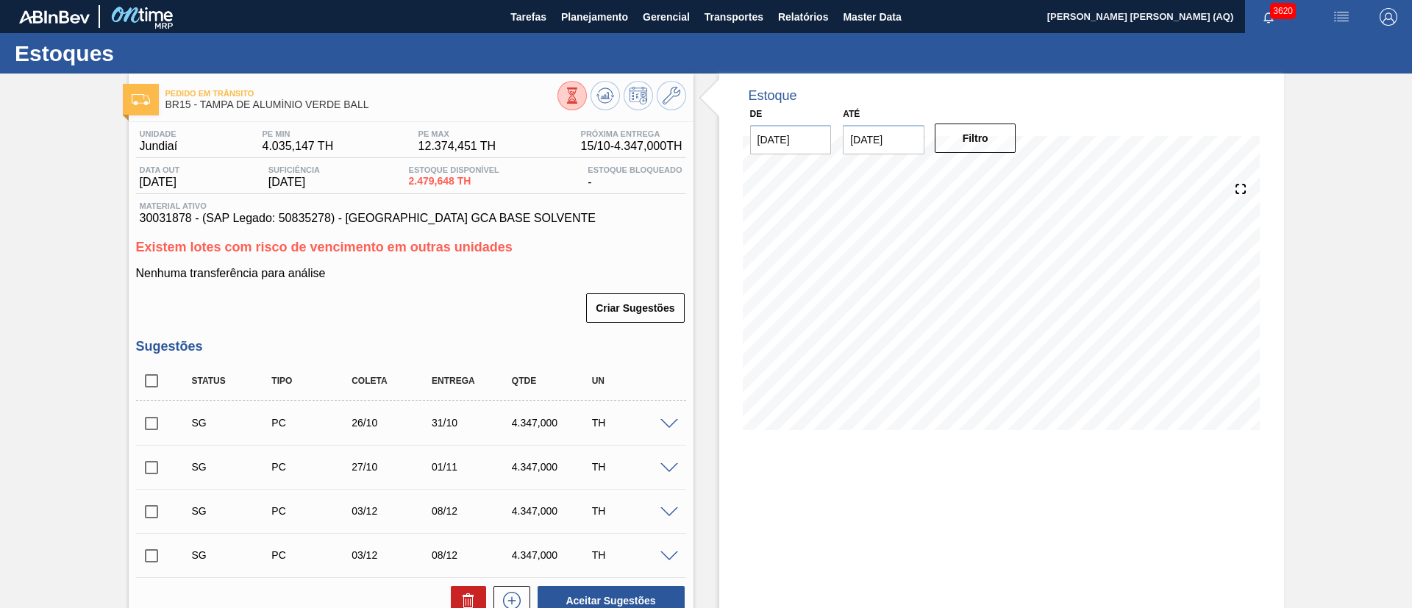
checkbox input "true"
click at [466, 594] on icon at bounding box center [468, 594] width 4 height 2
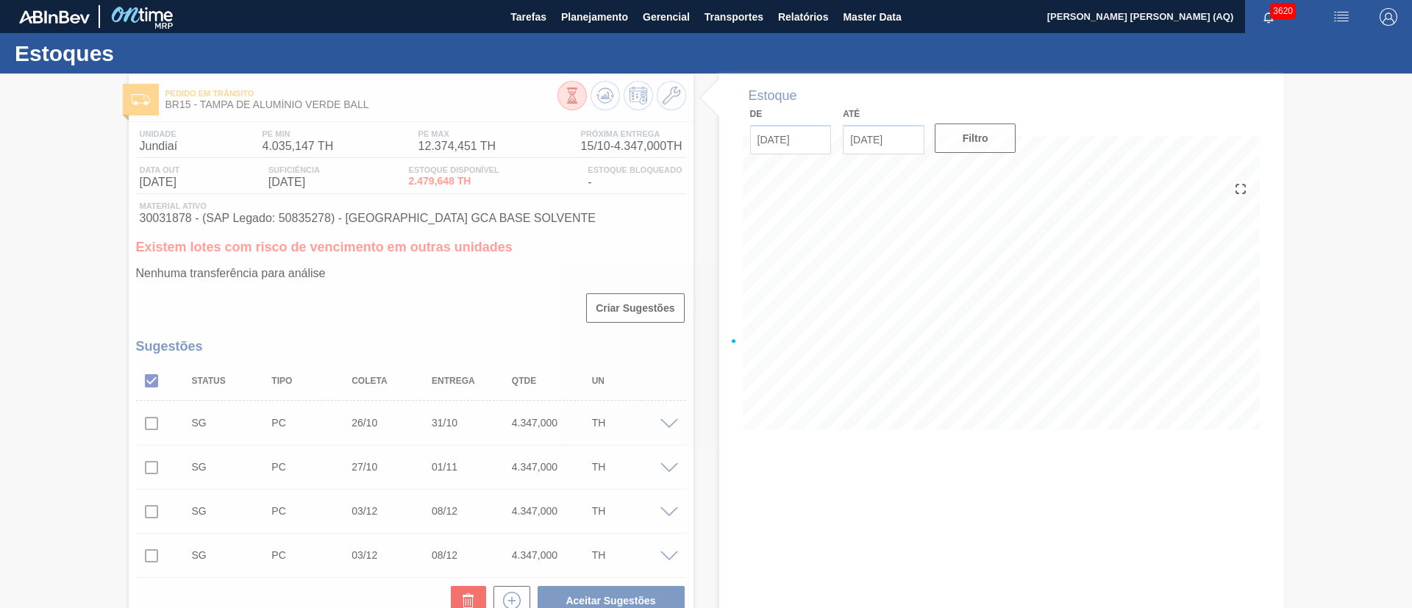
checkbox input "false"
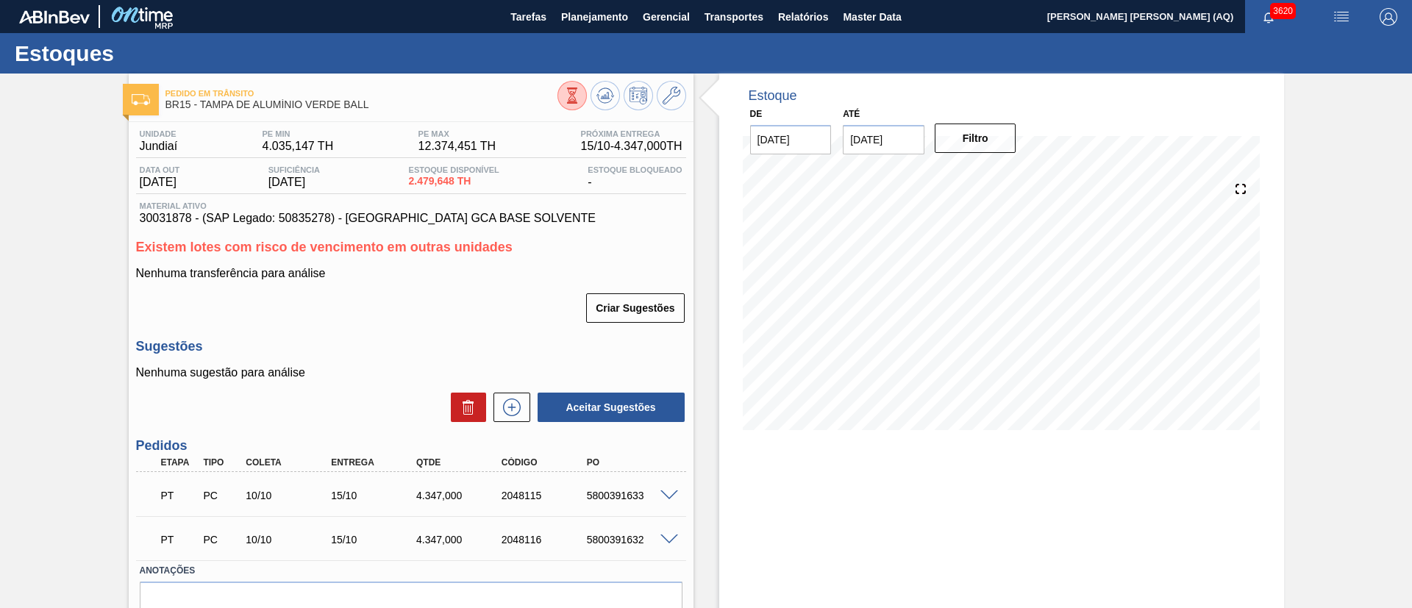
click at [895, 523] on div "Estoque De [DATE] Até [DATE] Filtro 20/10 Projeção de Estoque 8,369.944 [DOMAIN…" at bounding box center [1001, 377] width 565 height 607
